Goal: Task Accomplishment & Management: Use online tool/utility

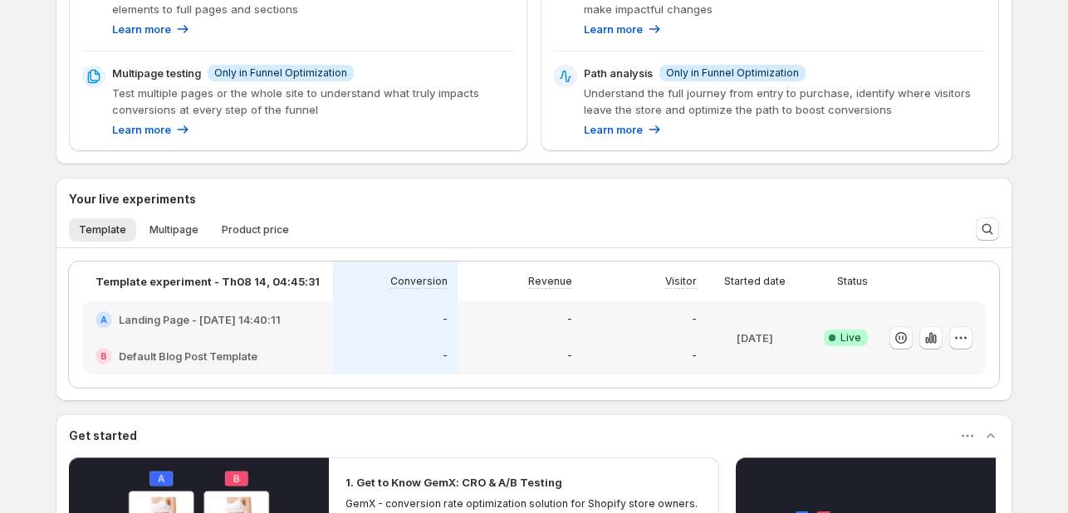
scroll to position [415, 0]
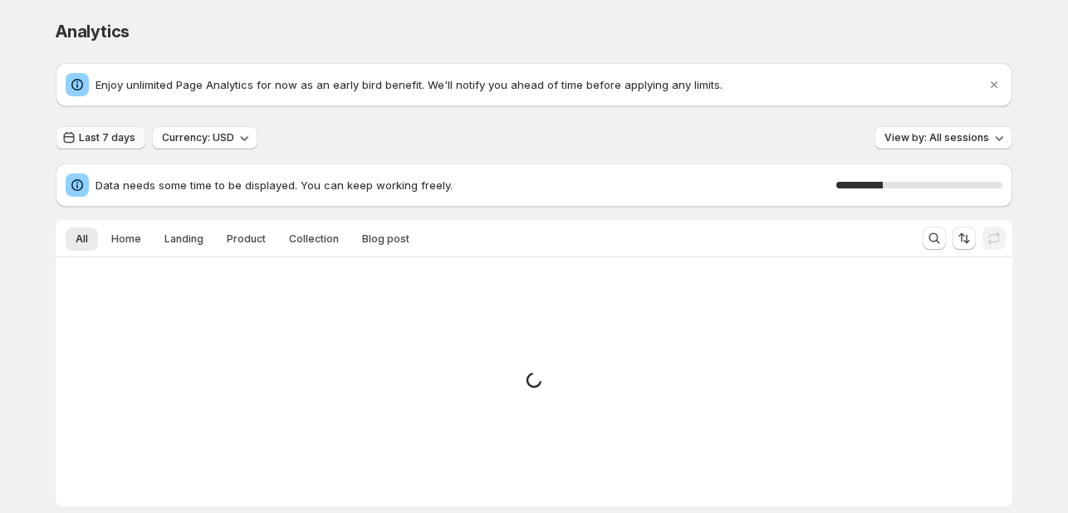
click at [110, 140] on span "Last 7 days" at bounding box center [107, 137] width 56 height 13
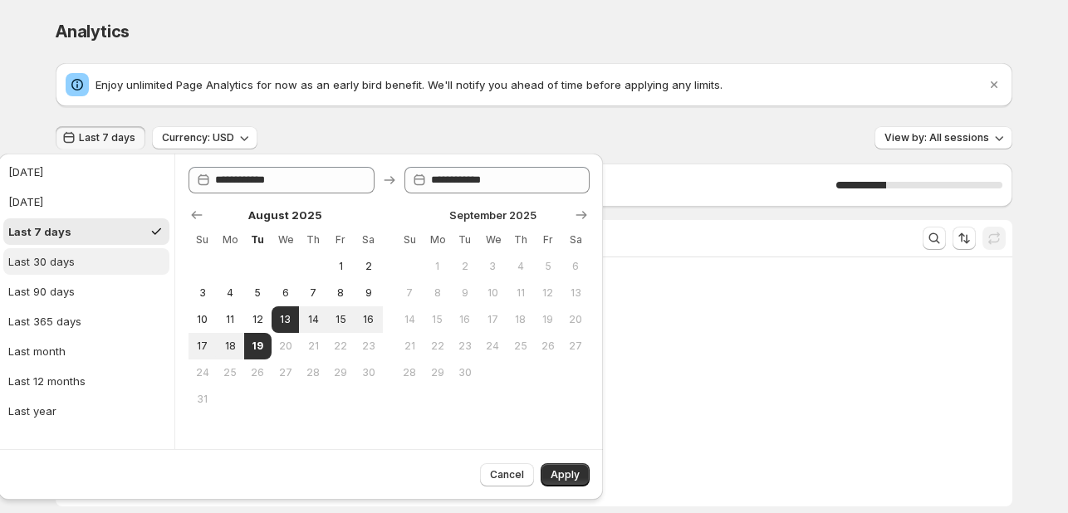
click at [71, 259] on div "Last 30 days" at bounding box center [41, 261] width 66 height 17
type input "**********"
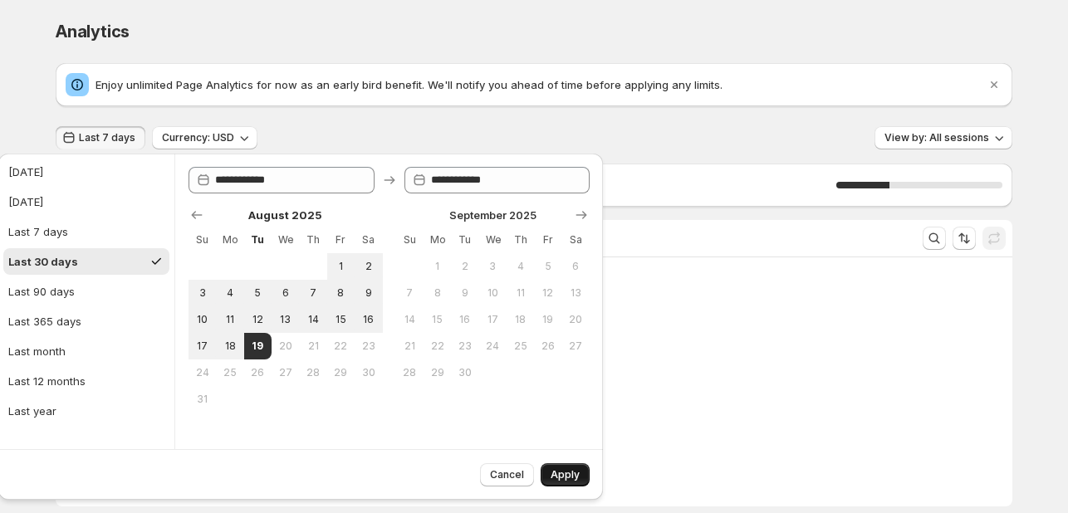
click at [572, 473] on span "Apply" at bounding box center [565, 474] width 29 height 13
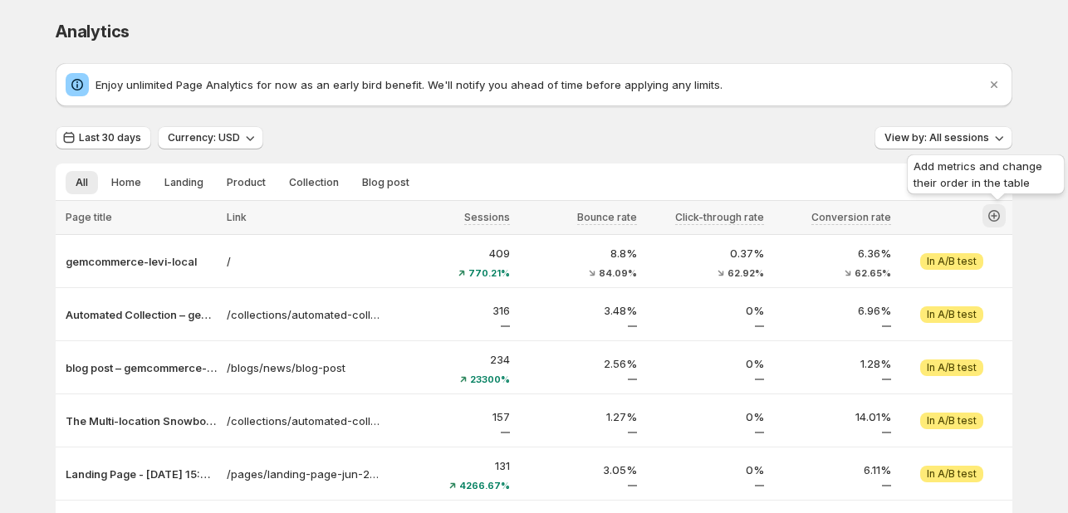
click at [1000, 220] on icon "button" at bounding box center [994, 216] width 12 height 12
